Goal: Information Seeking & Learning: Learn about a topic

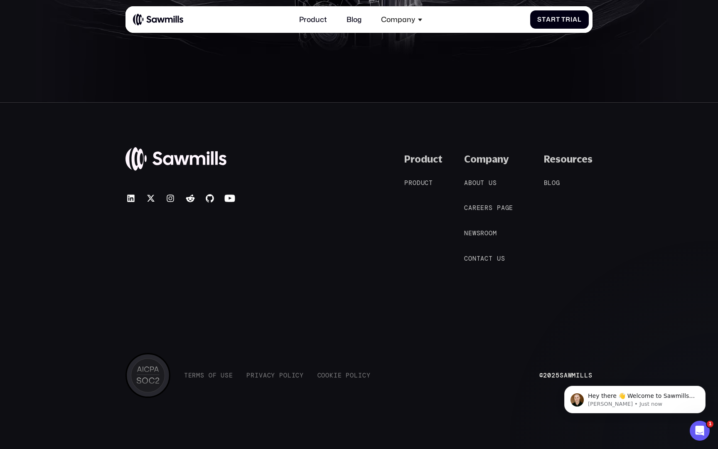
scroll to position [4047, 0]
click at [475, 180] on span "o" at bounding box center [475, 183] width 4 height 7
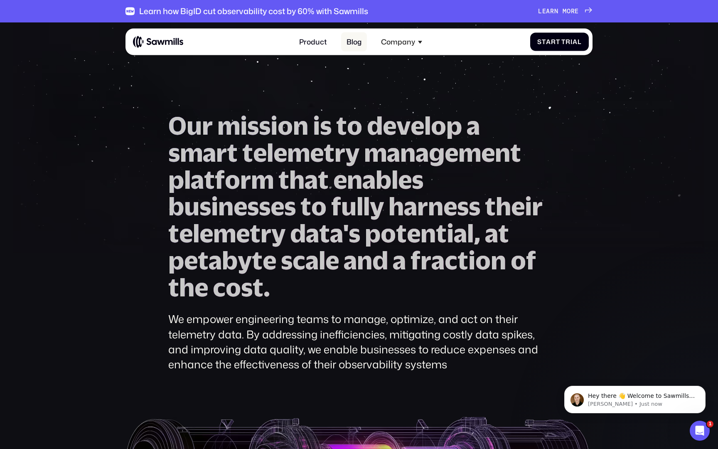
click at [357, 40] on link "Blog" at bounding box center [354, 42] width 26 height 20
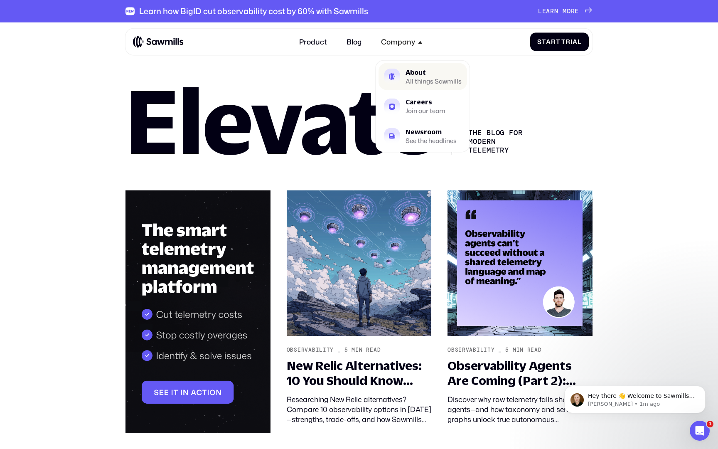
click at [419, 80] on div "All things Sawmills" at bounding box center [434, 82] width 56 height 6
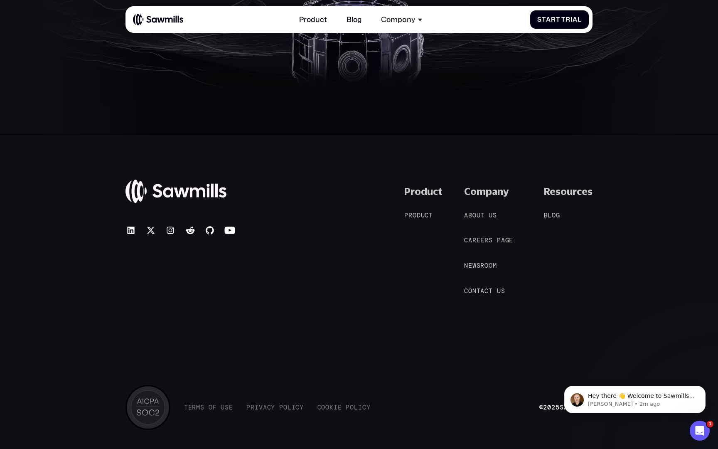
scroll to position [1643, 0]
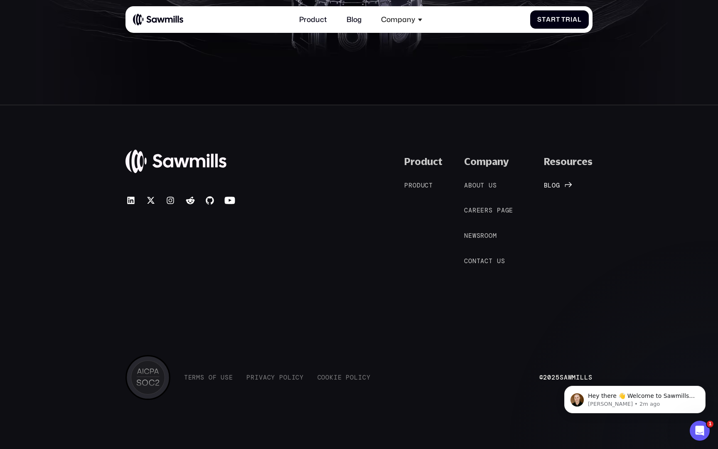
click at [559, 183] on link "B l o g B l o g" at bounding box center [556, 185] width 25 height 9
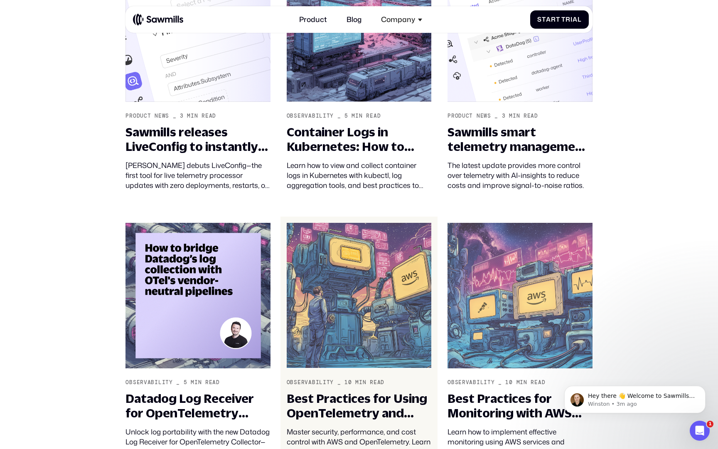
scroll to position [505, 0]
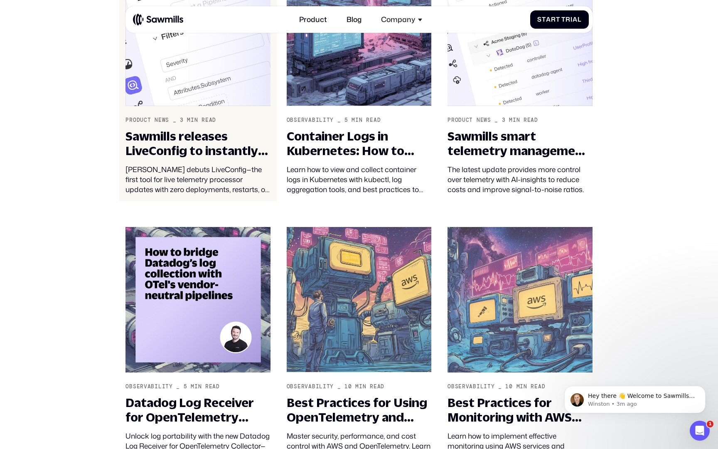
click at [189, 156] on div "Sawmills releases LiveConfig to instantly configure your telemetry pipeline wit…" at bounding box center [198, 144] width 145 height 30
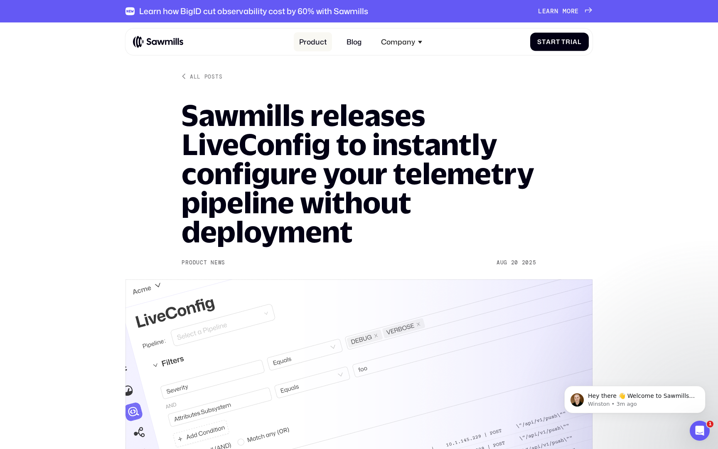
click at [308, 44] on link "Product" at bounding box center [313, 42] width 38 height 20
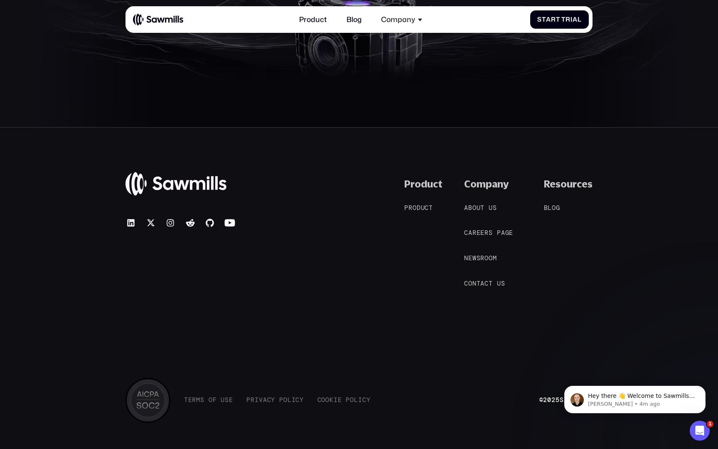
scroll to position [3590, 0]
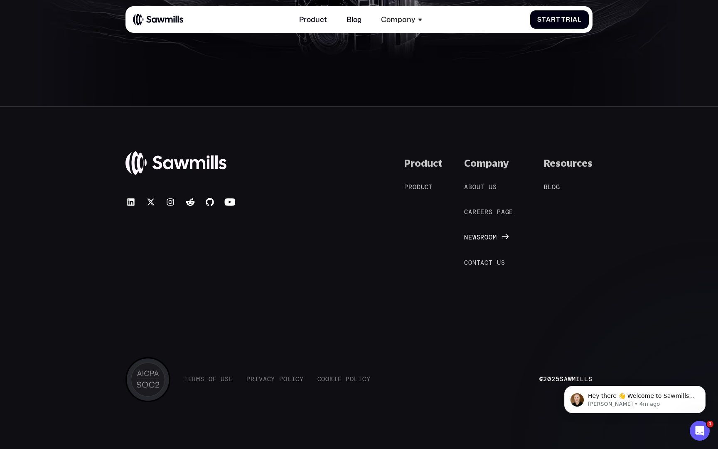
click at [475, 234] on span "w" at bounding box center [475, 237] width 4 height 7
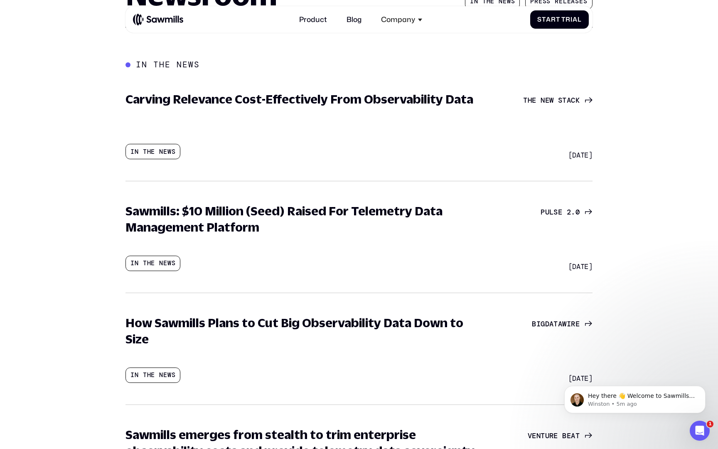
scroll to position [111, 0]
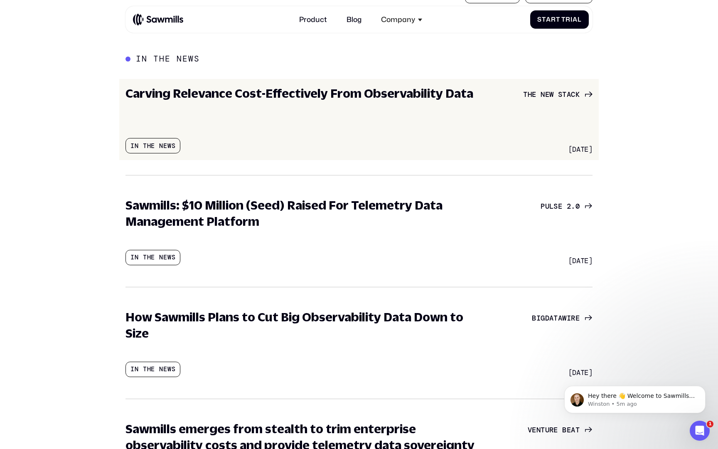
click at [320, 105] on div "July 14, 2025 Carving Relevance Cost-Effectively From Observability Data In the…" at bounding box center [305, 119] width 359 height 68
